Goal: Information Seeking & Learning: Check status

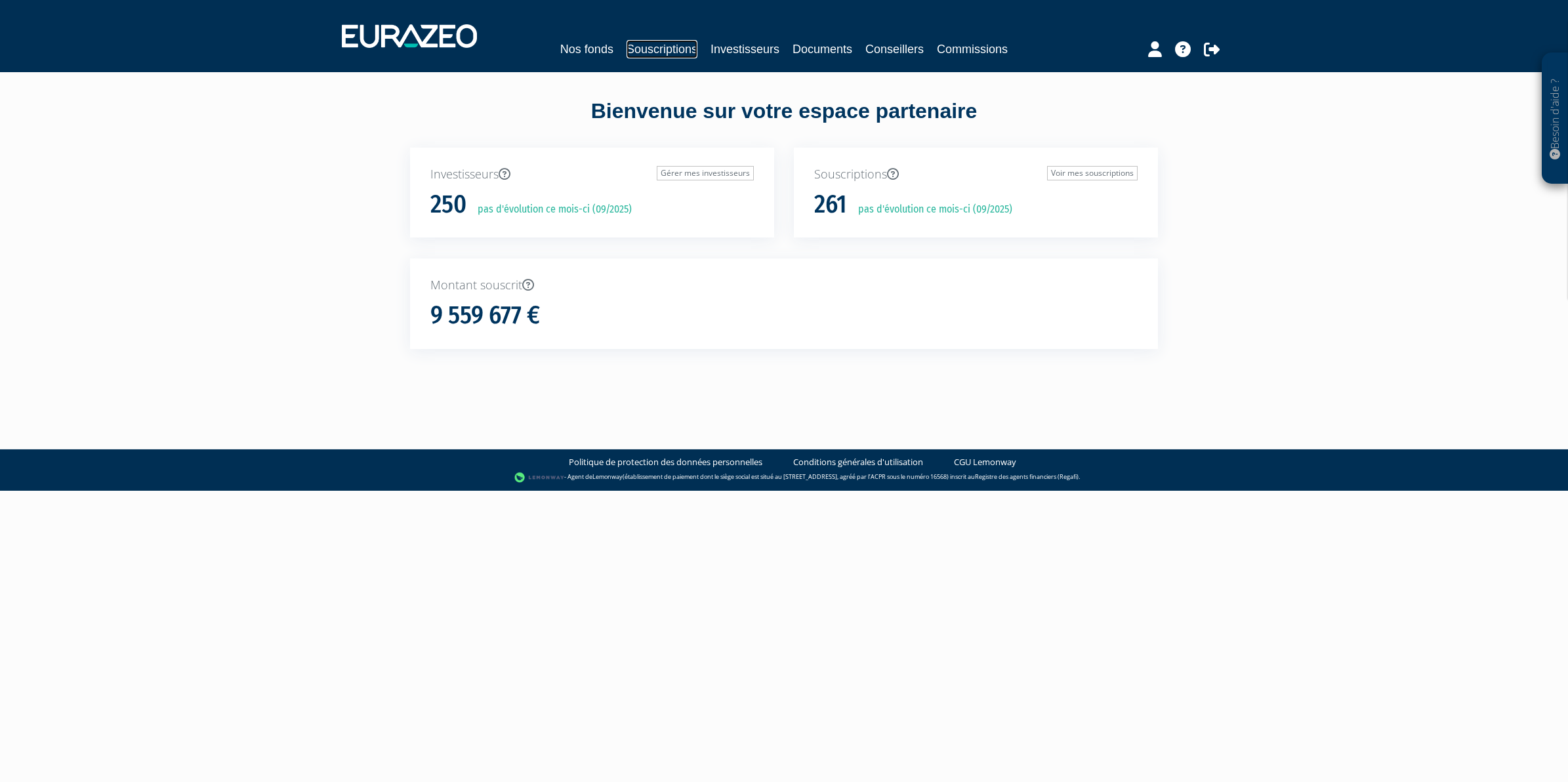
click at [681, 51] on link "Souscriptions" at bounding box center [662, 48] width 71 height 18
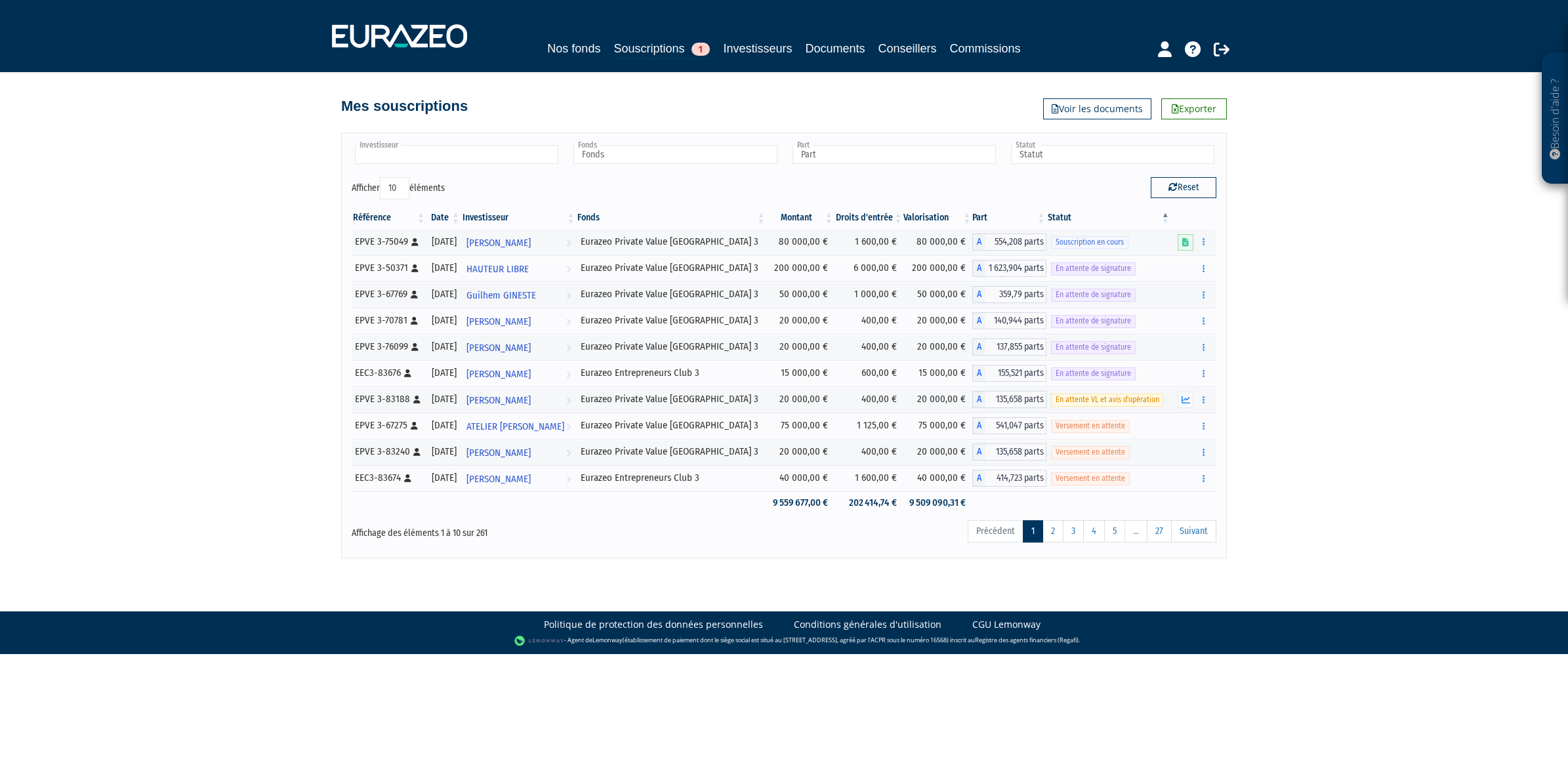
click at [425, 159] on input "text" at bounding box center [457, 155] width 204 height 19
type input "lumi"
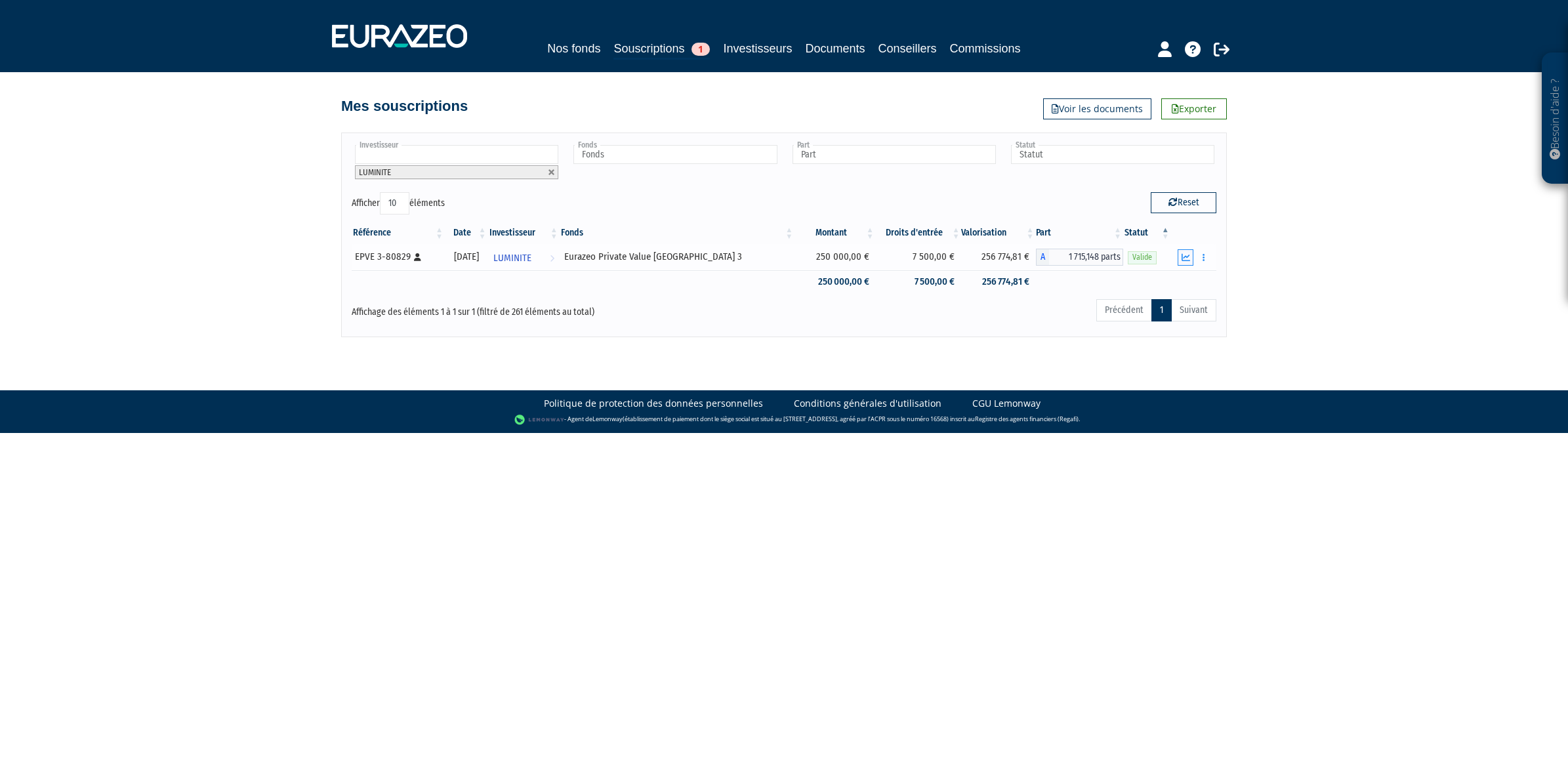
click at [1191, 261] on button "button" at bounding box center [1185, 257] width 16 height 16
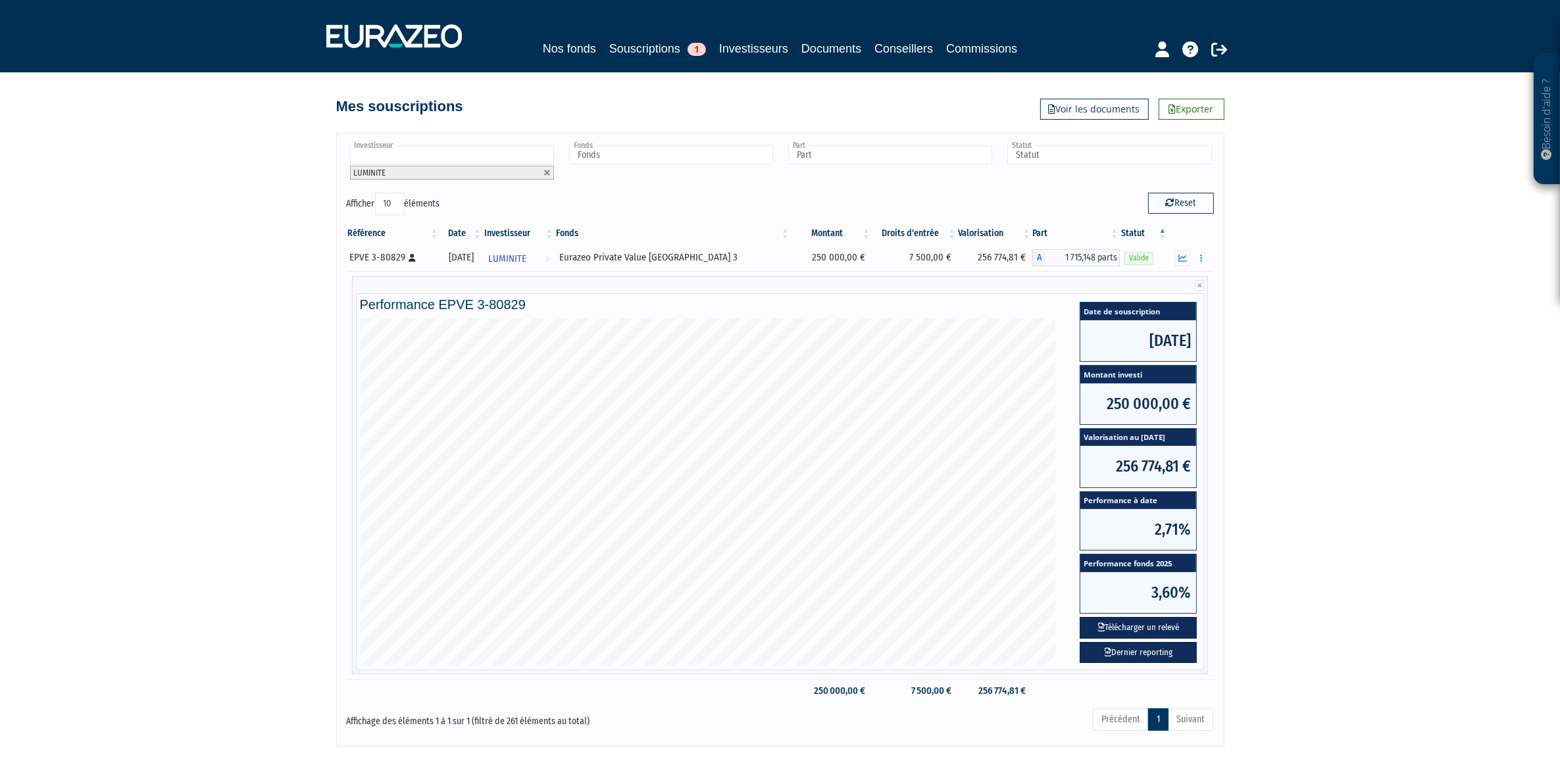
drag, startPoint x: 790, startPoint y: 260, endPoint x: 822, endPoint y: 258, distance: 32.1
click at [822, 258] on td "250 000,00 €" at bounding box center [831, 258] width 81 height 26
click at [823, 258] on td "250 000,00 €" at bounding box center [831, 258] width 81 height 26
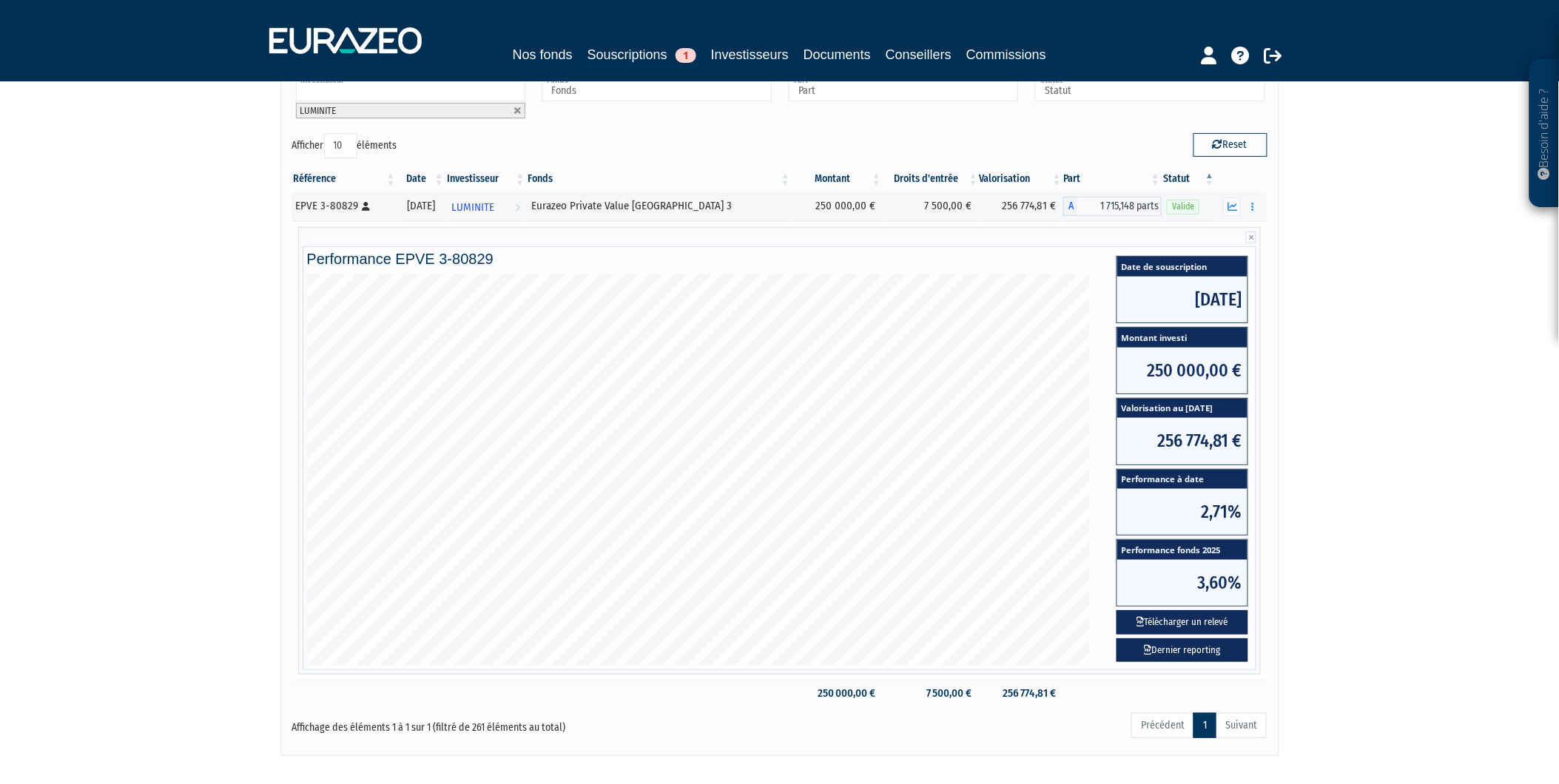
scroll to position [163, 0]
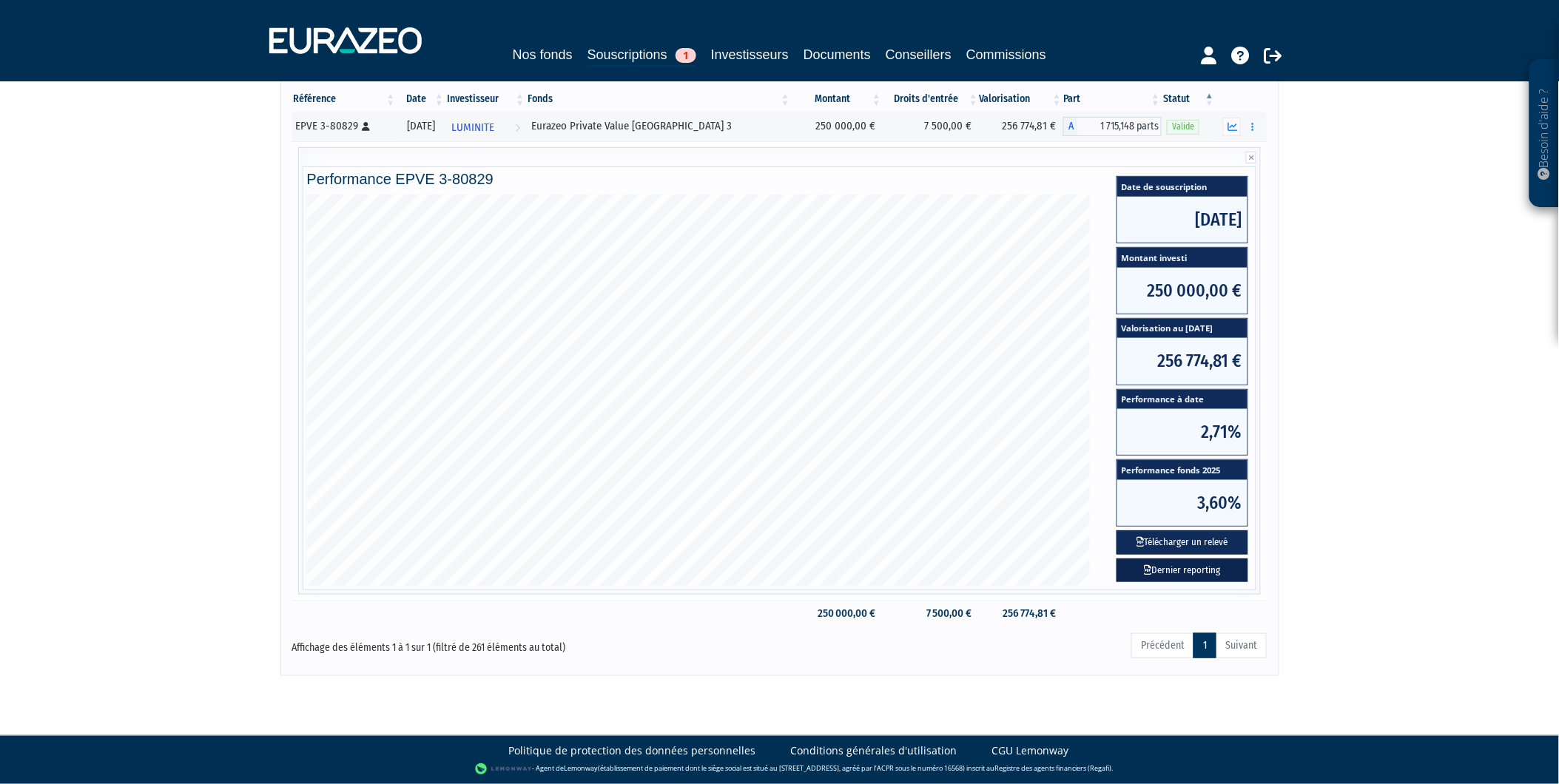
click at [1167, 572] on link "Dernier reporting" at bounding box center [1181, 570] width 131 height 24
